Goal: Information Seeking & Learning: Learn about a topic

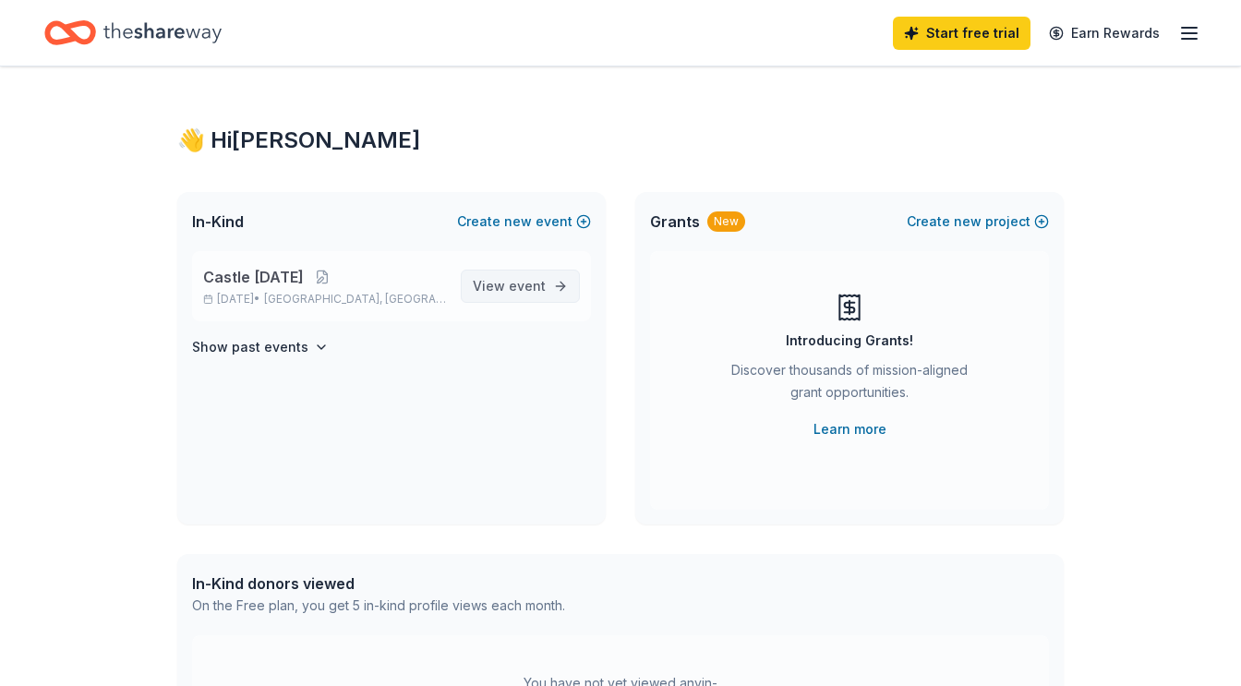
click at [488, 281] on span "View event" at bounding box center [509, 286] width 73 height 22
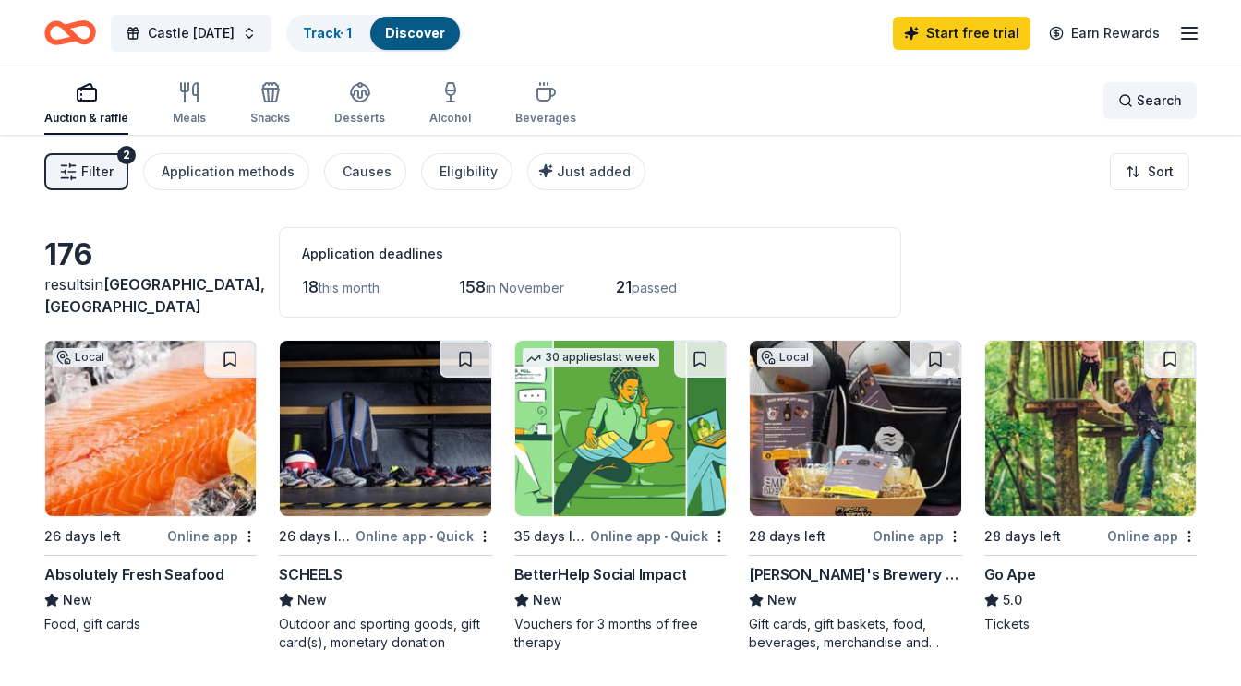
click at [1152, 93] on span "Search" at bounding box center [1159, 101] width 45 height 22
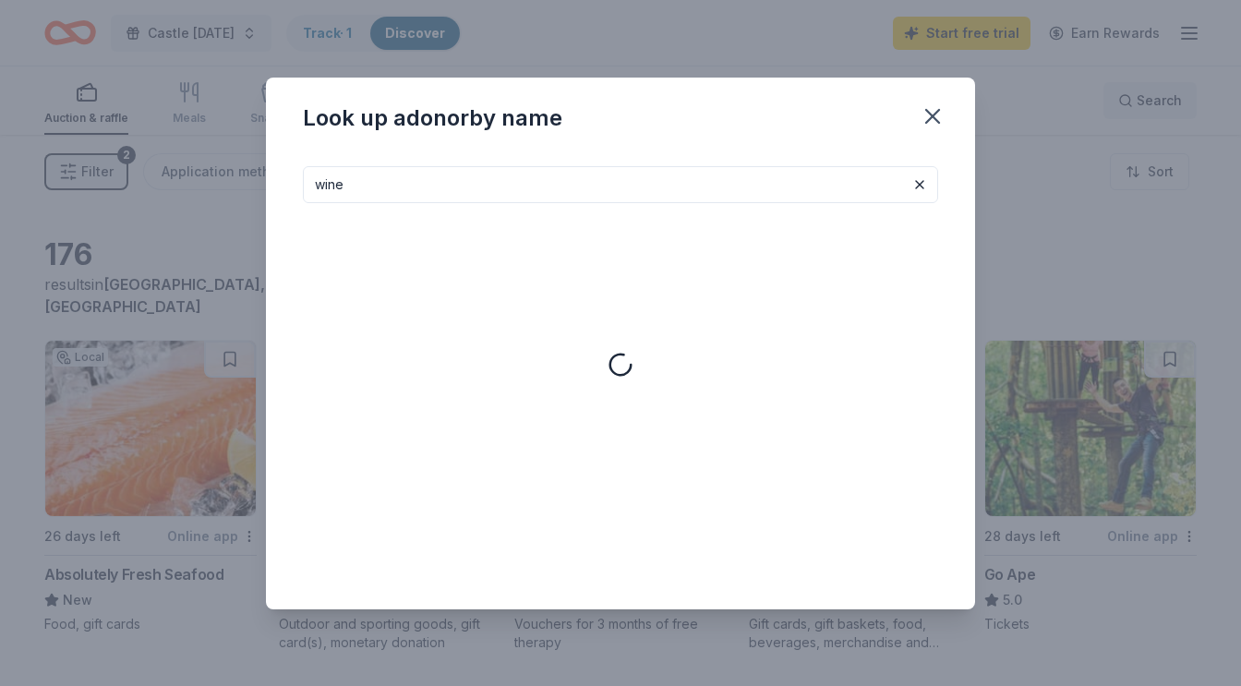
type input "wine"
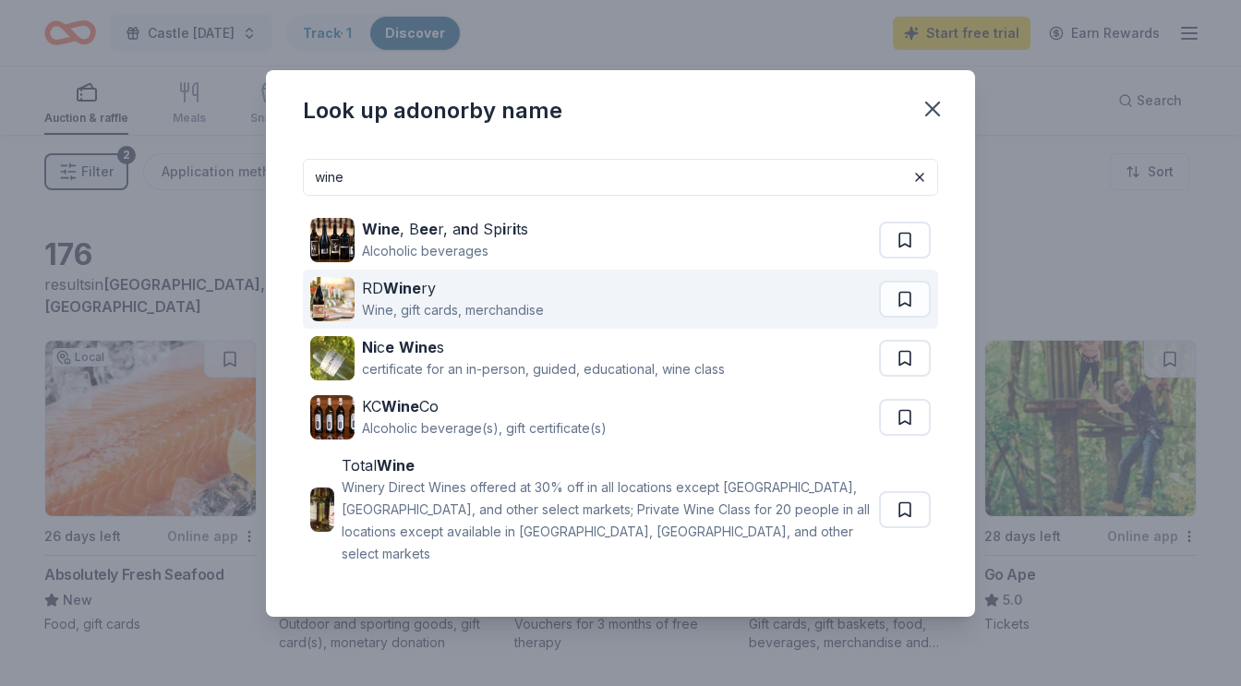
click at [344, 316] on img at bounding box center [332, 299] width 44 height 44
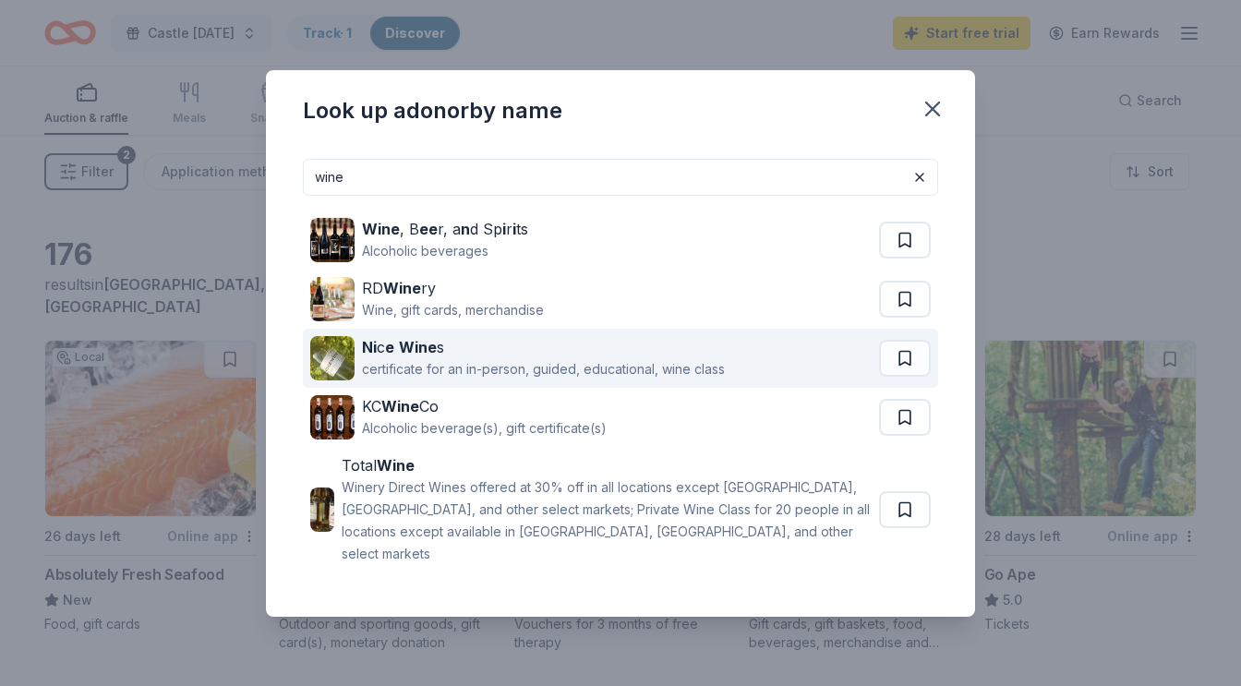
click at [556, 367] on div "certificate for an in-person, guided, educational, wine class" at bounding box center [543, 369] width 363 height 22
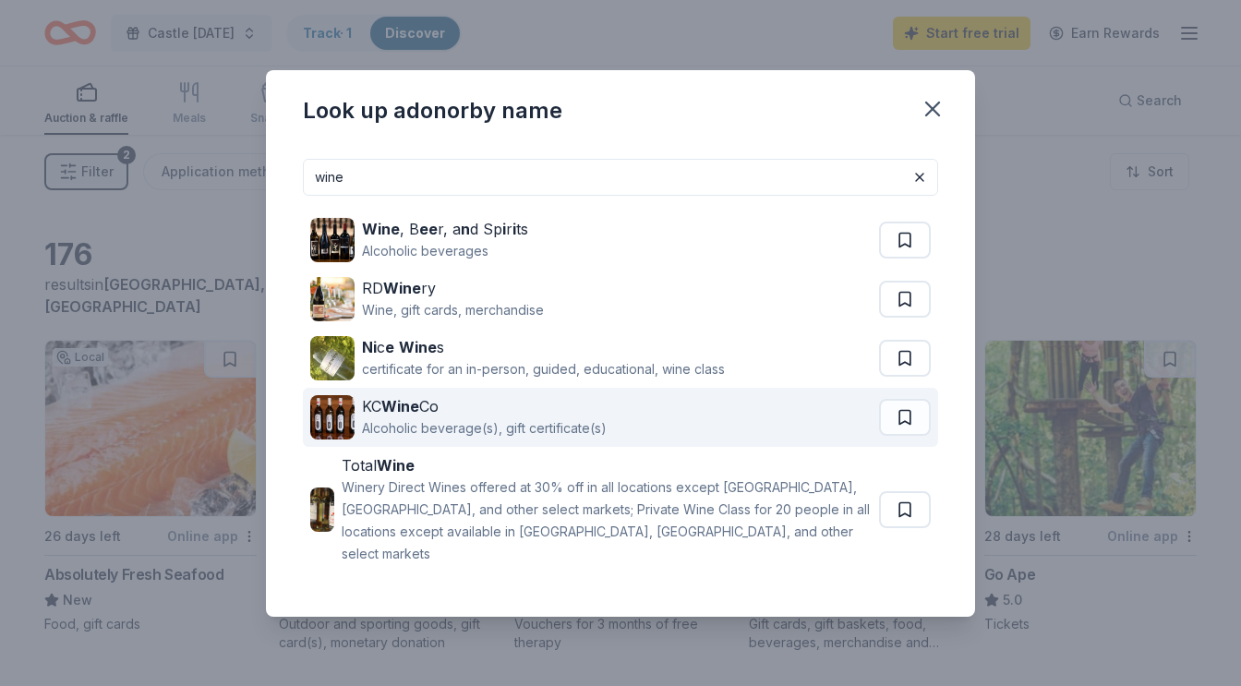
click at [689, 421] on div "KC Wine Co Alcoholic beverage(s), gift certificate(s)" at bounding box center [594, 417] width 569 height 59
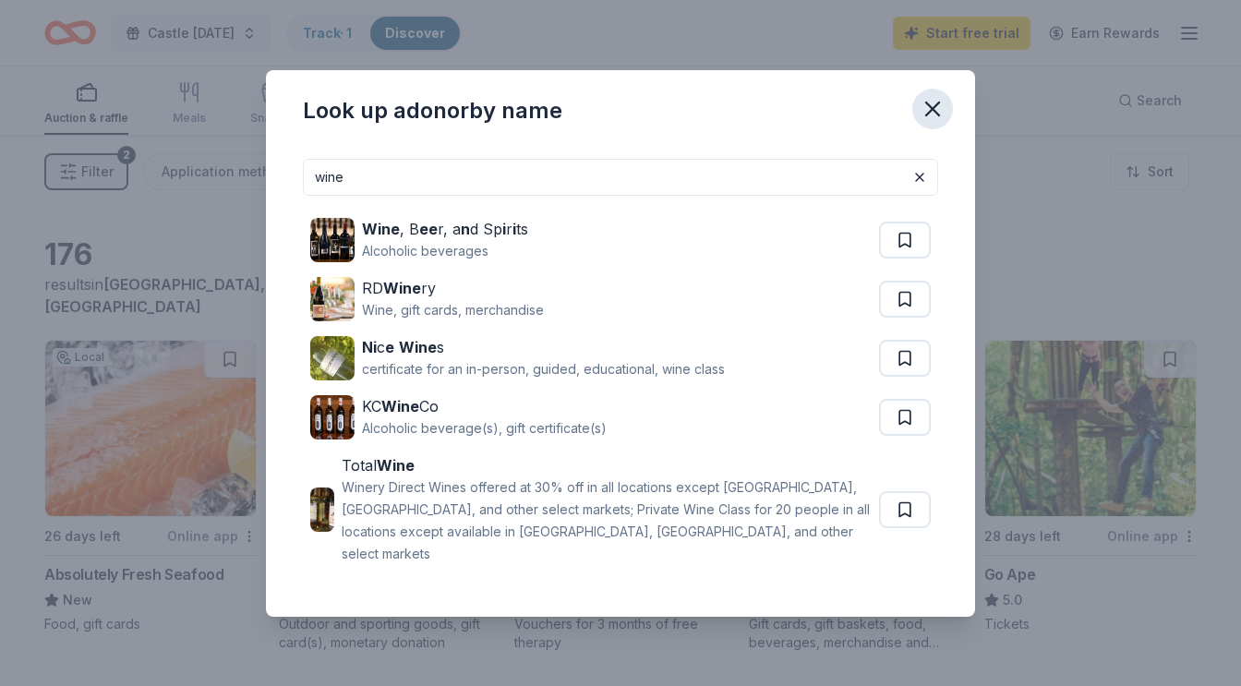
click at [935, 111] on icon "button" at bounding box center [933, 109] width 26 height 26
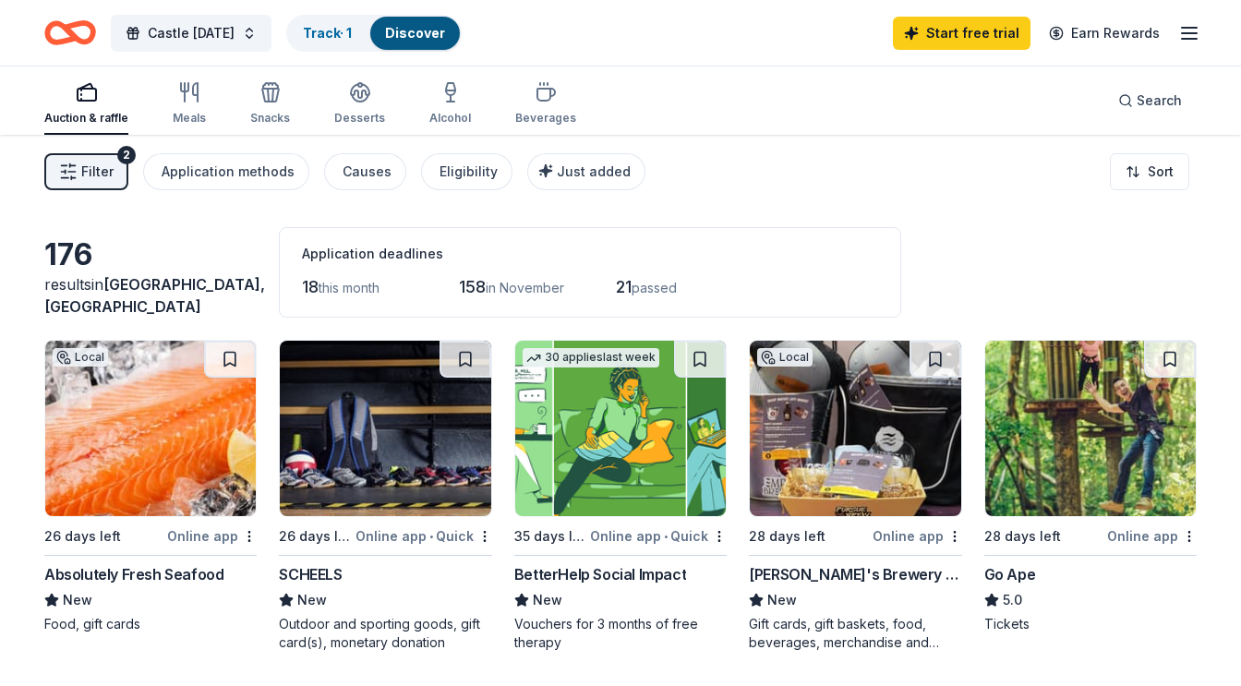
click at [94, 171] on span "Filter" at bounding box center [97, 172] width 32 height 22
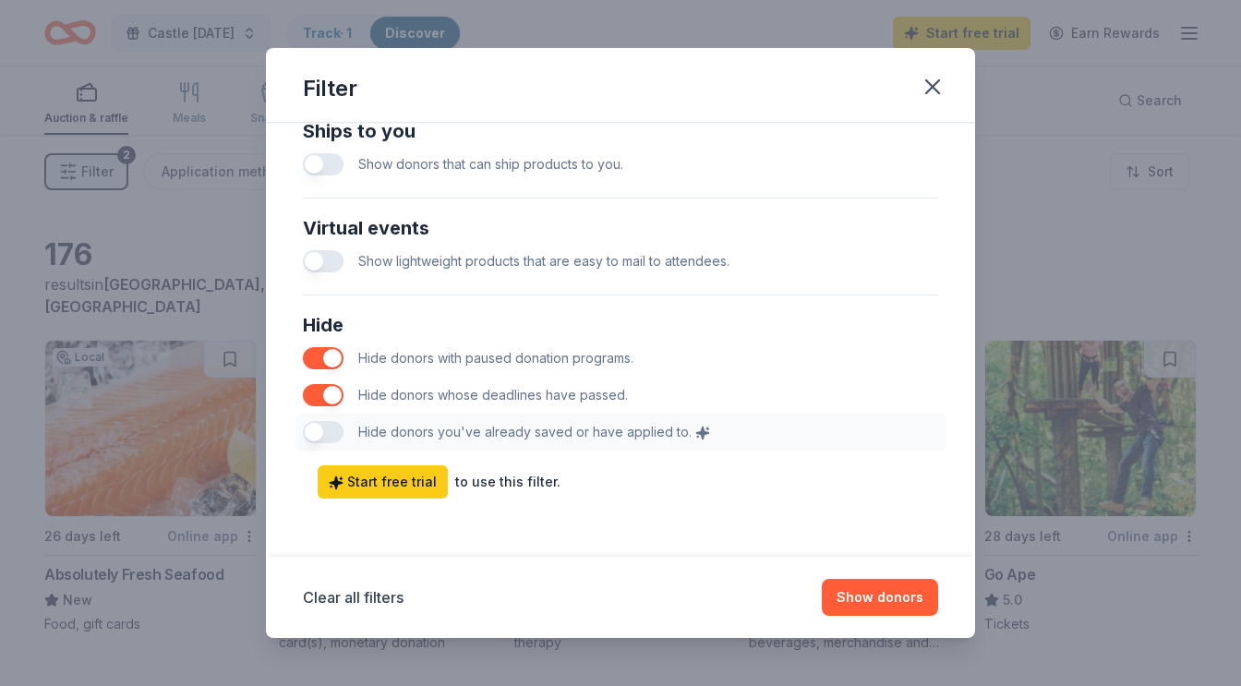
scroll to position [908, 0]
click at [927, 94] on icon "button" at bounding box center [933, 87] width 26 height 26
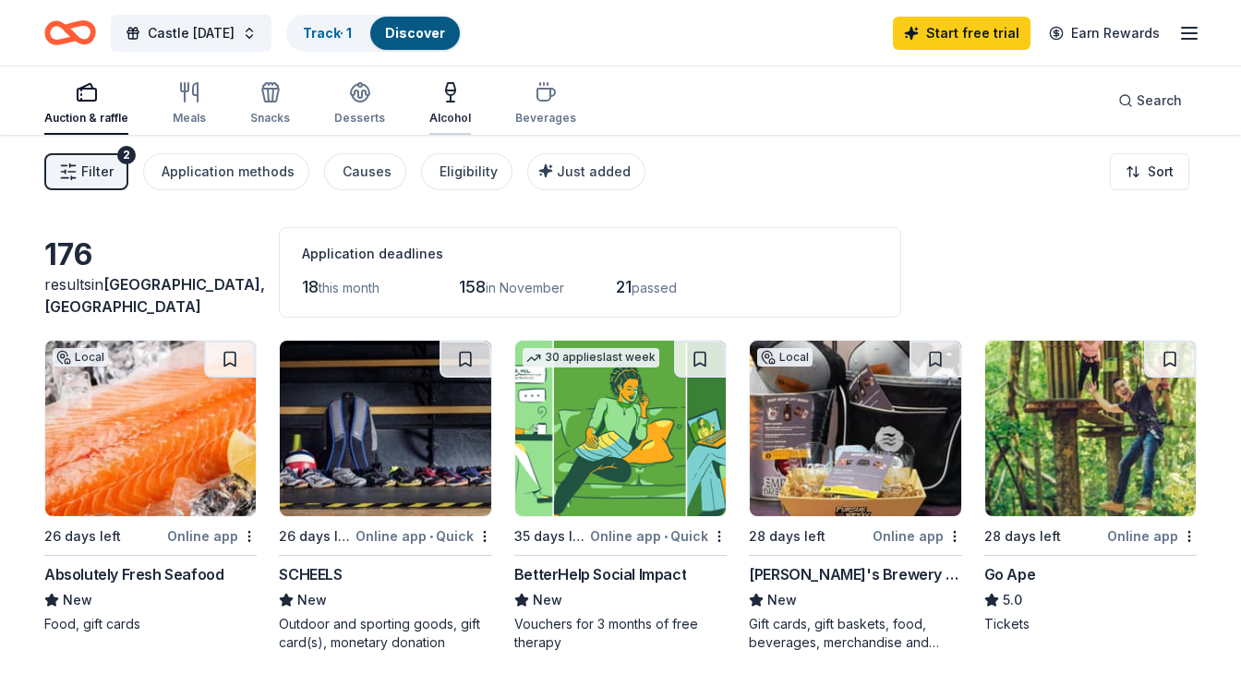
click at [446, 83] on icon "button" at bounding box center [450, 89] width 9 height 12
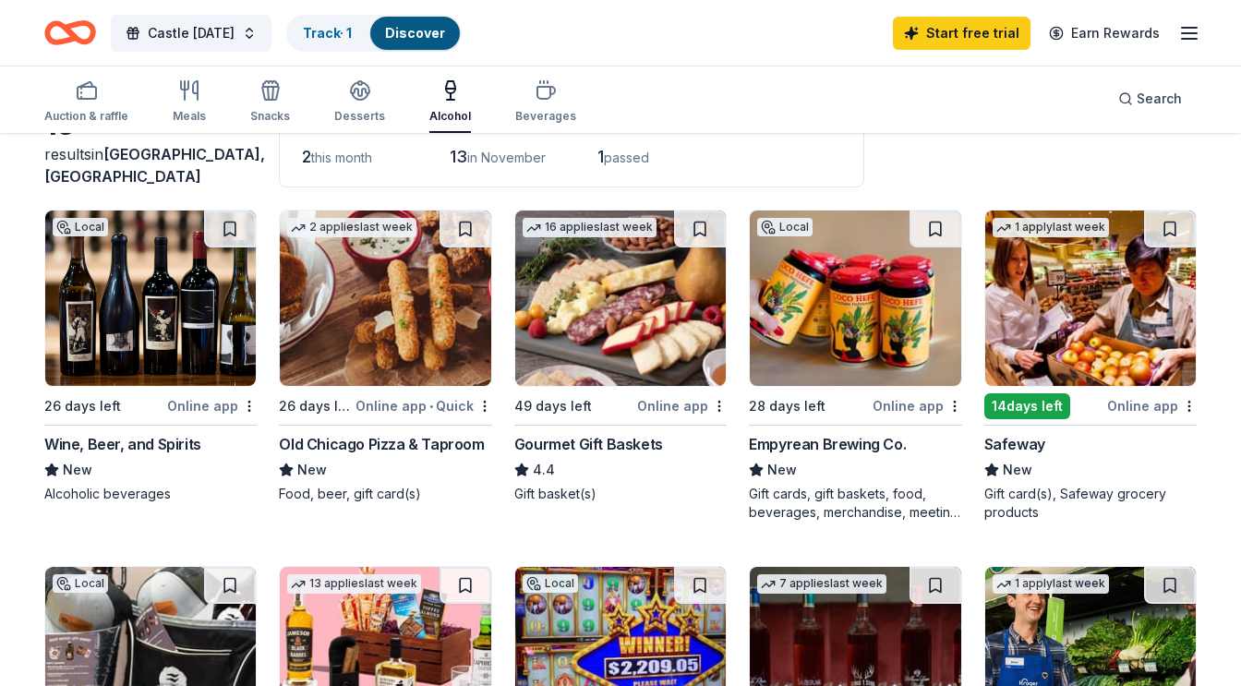
scroll to position [245, 0]
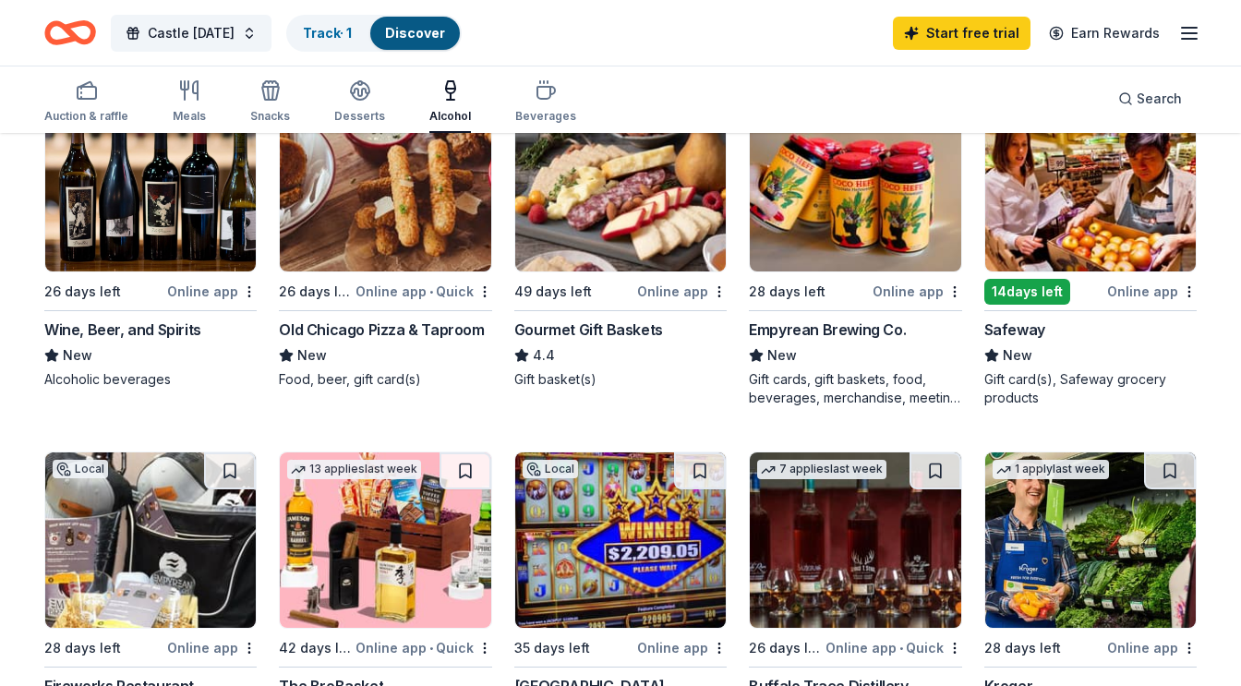
click at [103, 256] on img at bounding box center [150, 183] width 211 height 175
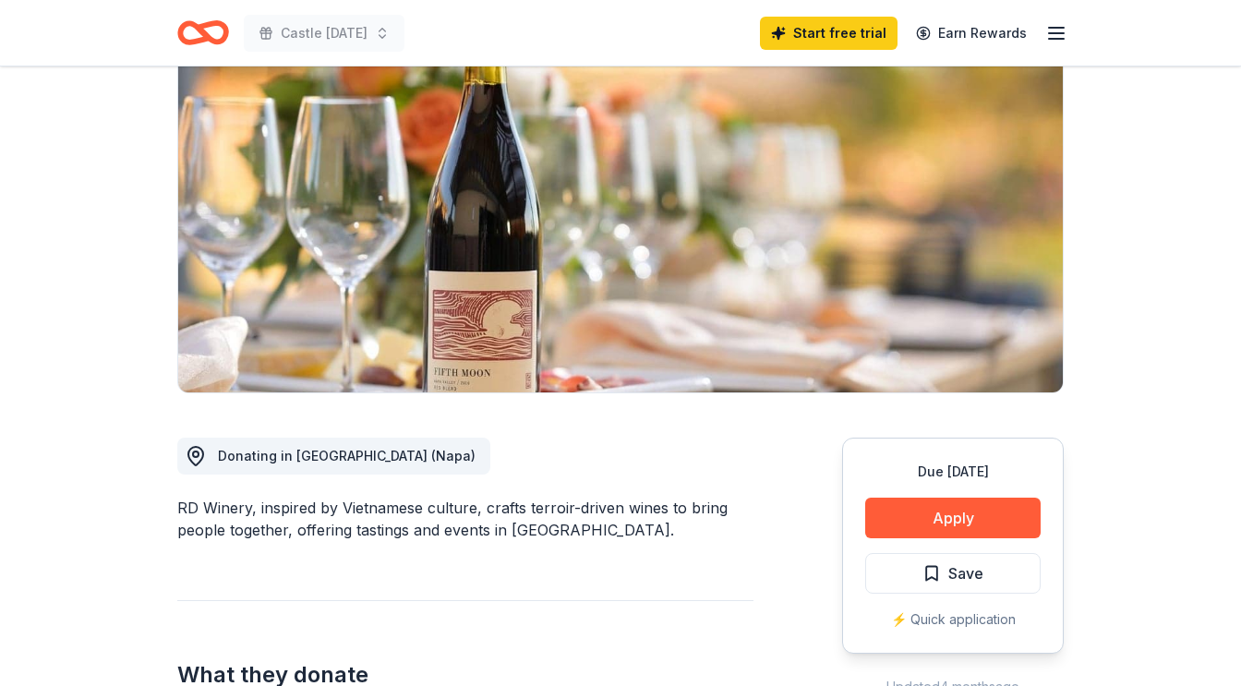
scroll to position [171, 0]
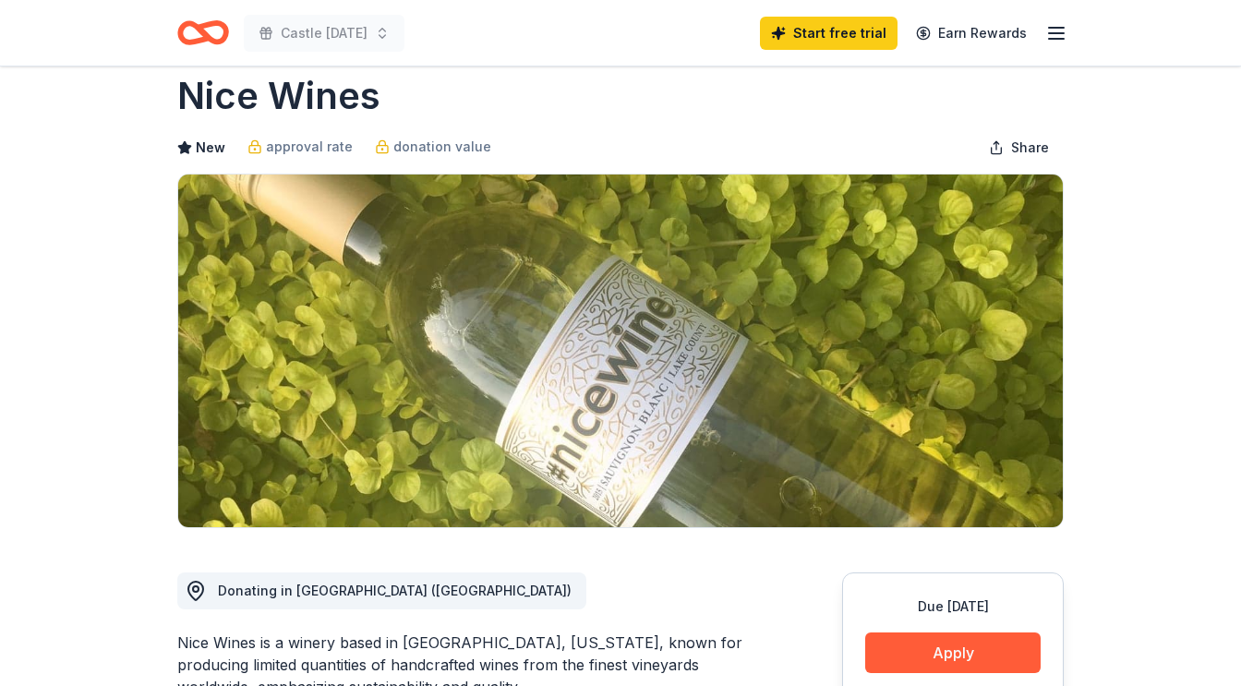
scroll to position [40, 0]
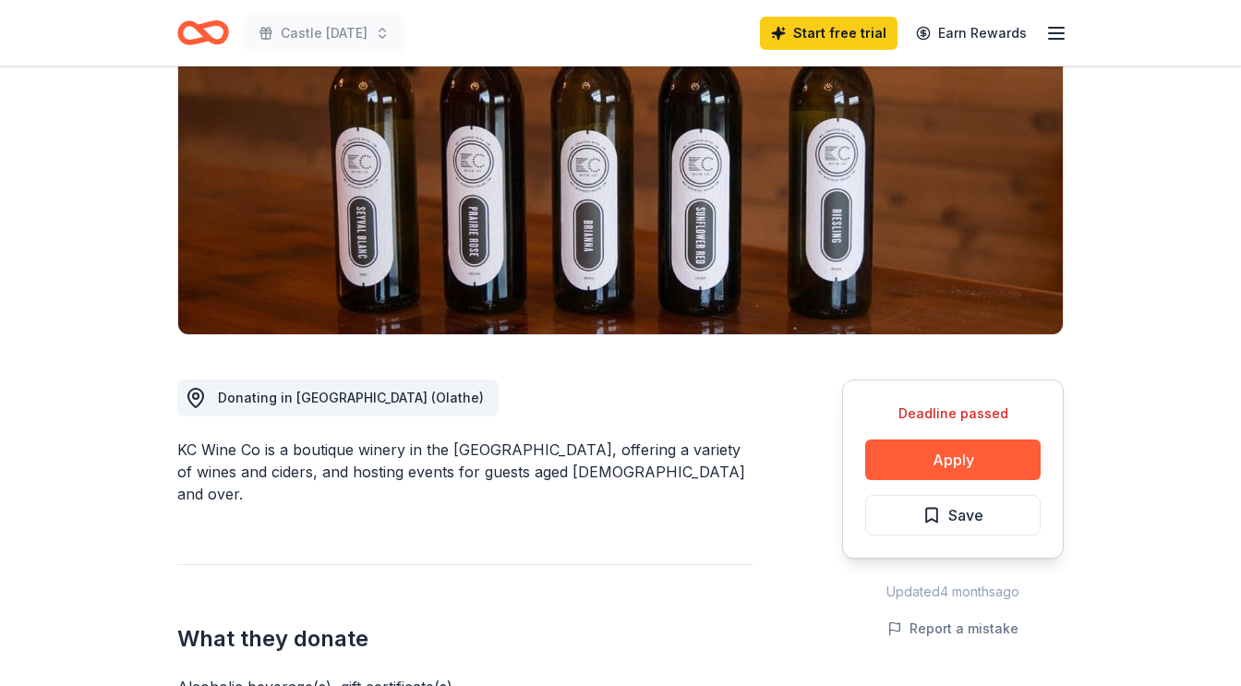
scroll to position [235, 0]
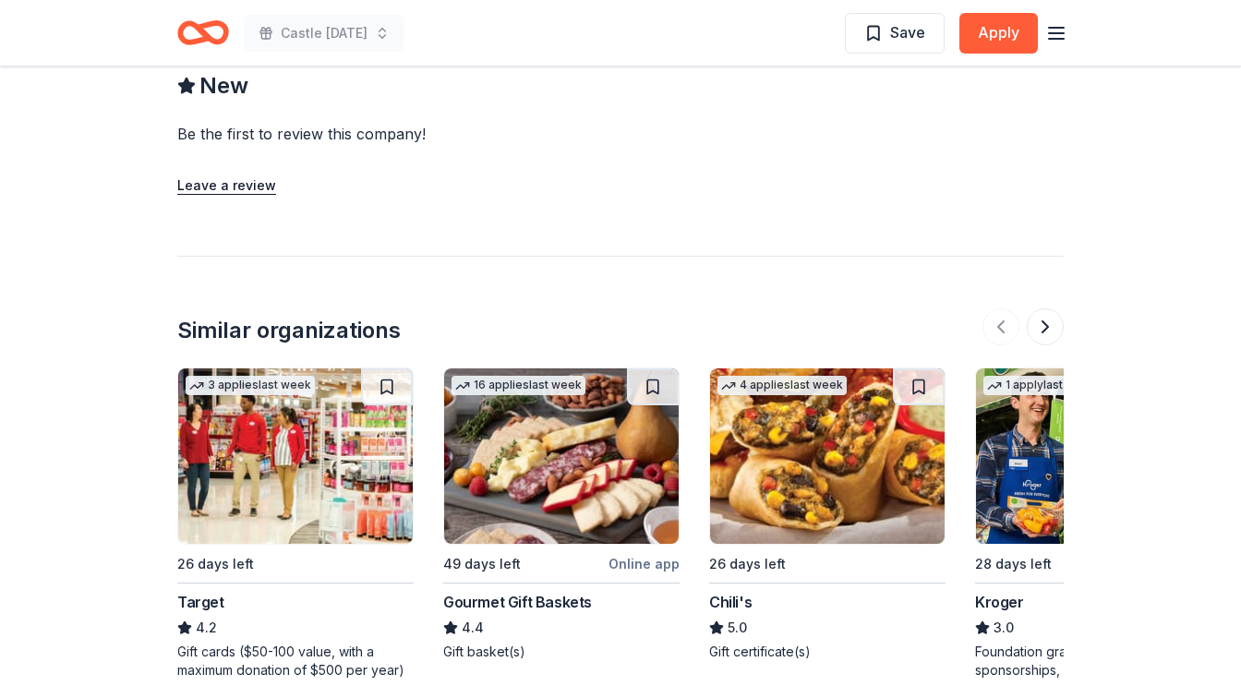
scroll to position [1613, 0]
